Goal: Find specific page/section: Find specific page/section

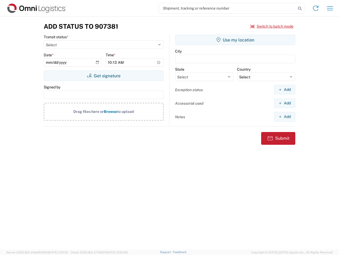
click at [228, 8] on input "search" at bounding box center [227, 8] width 137 height 10
click at [300, 8] on icon at bounding box center [299, 8] width 7 height 7
click at [316, 8] on icon at bounding box center [316, 8] width 8 height 8
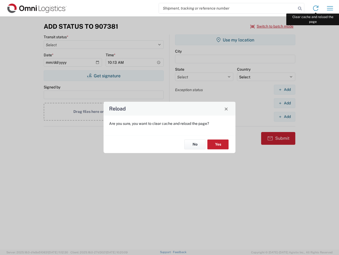
click at [330, 8] on div "Reload Are you sure, you want to clear cache and reload the page? No Yes" at bounding box center [169, 127] width 339 height 255
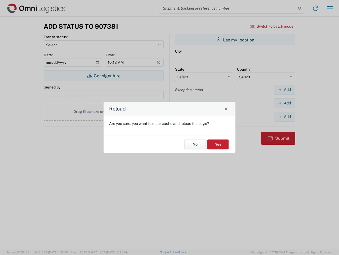
click at [272, 26] on div "Reload Are you sure, you want to clear cache and reload the page? No Yes" at bounding box center [169, 127] width 339 height 255
click at [104, 76] on div "Reload Are you sure, you want to clear cache and reload the page? No Yes" at bounding box center [169, 127] width 339 height 255
click at [235, 40] on div "Reload Are you sure, you want to clear cache and reload the page? No Yes" at bounding box center [169, 127] width 339 height 255
click at [285, 89] on div "Reload Are you sure, you want to clear cache and reload the page? No Yes" at bounding box center [169, 127] width 339 height 255
click at [285, 103] on div "Reload Are you sure, you want to clear cache and reload the page? No Yes" at bounding box center [169, 127] width 339 height 255
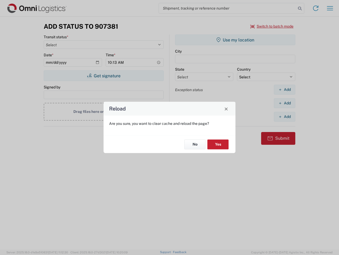
click at [285, 116] on div "Reload Are you sure, you want to clear cache and reload the page? No Yes" at bounding box center [169, 127] width 339 height 255
